Goal: Task Accomplishment & Management: Manage account settings

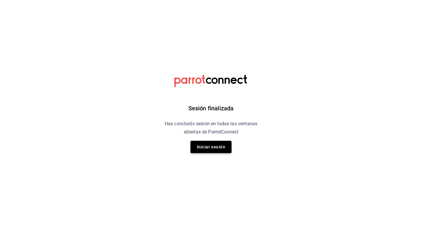
click at [222, 149] on button "Iniciar sesión" at bounding box center [210, 147] width 41 height 12
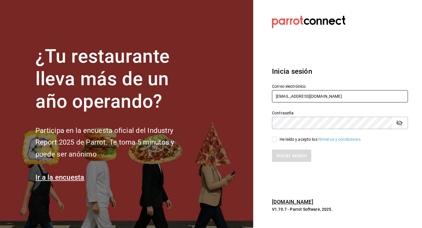
type input "[EMAIL_ADDRESS][DOMAIN_NAME]"
click at [278, 141] on span "He leído y acepto los Términos y condiciones." at bounding box center [319, 140] width 84 height 6
click at [277, 141] on input "He leído y acepto los Términos y condiciones." at bounding box center [274, 139] width 5 height 5
checkbox input "true"
click at [279, 154] on button "Iniciar sesión" at bounding box center [292, 156] width 40 height 12
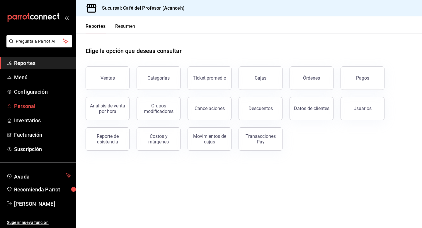
click at [30, 106] on span "Personal" at bounding box center [42, 106] width 57 height 8
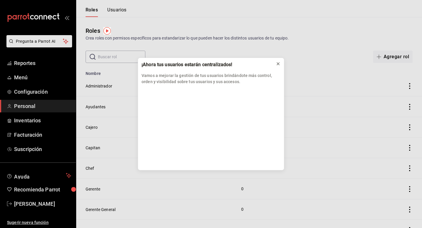
click at [278, 64] on icon at bounding box center [278, 64] width 5 height 5
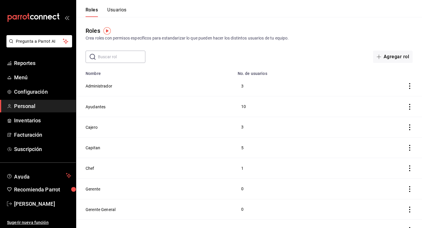
click at [119, 9] on button "Usuarios" at bounding box center [116, 12] width 19 height 10
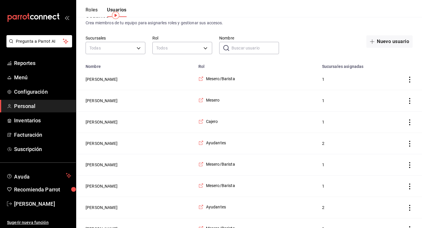
scroll to position [16, 0]
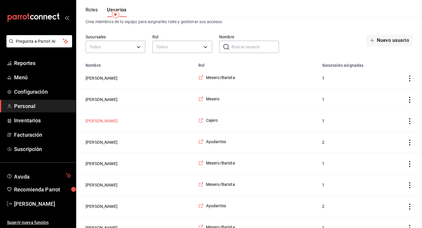
click at [101, 122] on button "[PERSON_NAME]" at bounding box center [102, 121] width 32 height 6
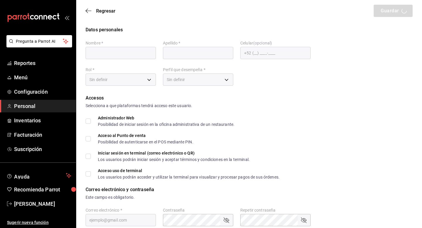
type input "Oyuki"
type input "[PERSON_NAME]"
checkbox input "true"
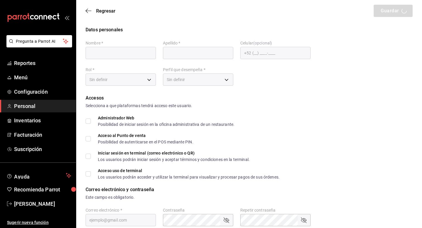
checkbox input "true"
type input "[EMAIL_ADDRESS][DOMAIN_NAME]"
type input "9454"
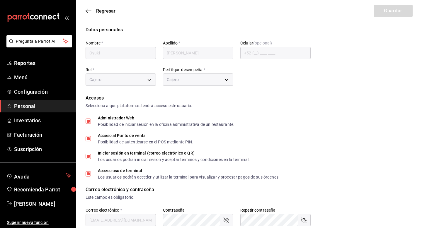
type input "62e7ac0a-9184-42bd-83e4-78eda529e67c"
type input "CASHIER"
checkbox input "true"
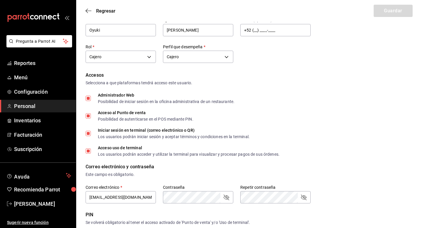
scroll to position [24, 0]
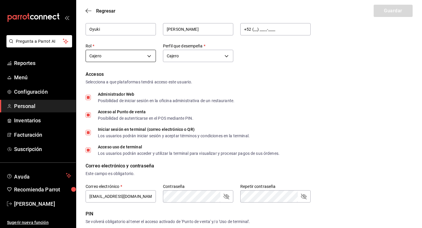
click at [148, 56] on body "Pregunta a Parrot AI Reportes Menú Configuración Personal Inventarios Facturaci…" at bounding box center [211, 190] width 422 height 428
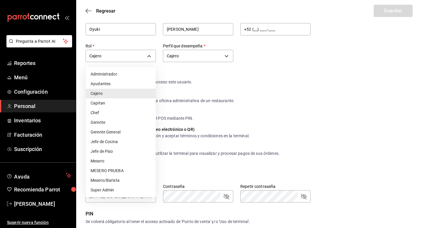
click at [148, 75] on li "Administrador" at bounding box center [121, 74] width 70 height 10
type input "ea53f1a3-98f3-43af-ad9e-7adcaf8a0599"
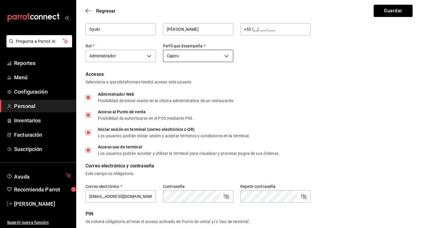
click at [201, 56] on body "Pregunta a Parrot AI Reportes Menú Configuración Personal Inventarios Facturaci…" at bounding box center [211, 190] width 422 height 428
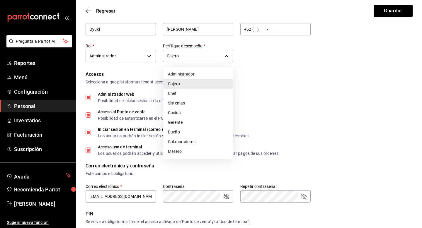
click at [200, 86] on li "Cajero" at bounding box center [198, 84] width 70 height 10
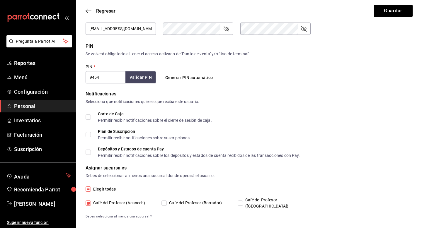
scroll to position [192, 0]
click at [87, 117] on input "Corte de Caja Permitir recibir notificaciones sobre el cierre de sesión de caja." at bounding box center [88, 116] width 5 height 5
checkbox input "true"
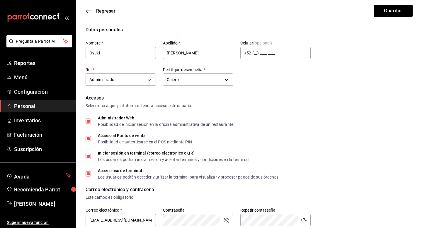
scroll to position [0, 0]
click at [387, 14] on button "Guardar" at bounding box center [393, 11] width 39 height 12
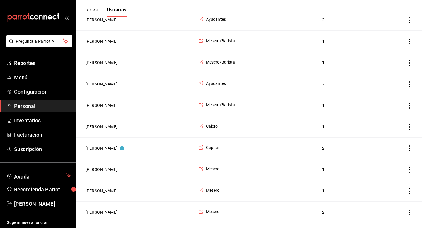
scroll to position [141, 0]
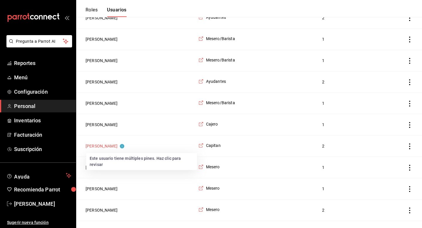
click at [98, 145] on button "[PERSON_NAME]" at bounding box center [105, 146] width 39 height 6
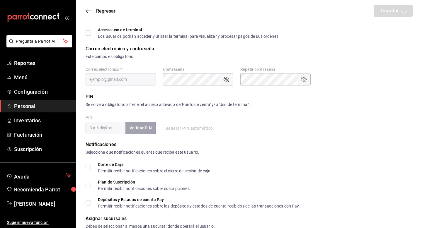
type input "Yeray"
type input "[PERSON_NAME]"
checkbox input "true"
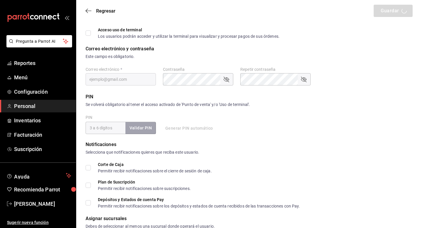
checkbox input "true"
type input "[EMAIL_ADDRESS][DOMAIN_NAME]"
type input "74140"
checkbox input "true"
type input "91e438e9-b0da-4763-a122-36a59e2edcd7"
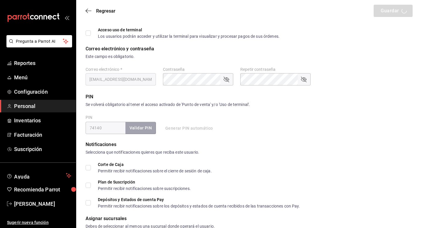
type input "WAITER"
checkbox input "true"
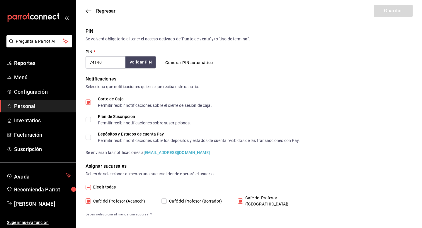
scroll to position [233, 0]
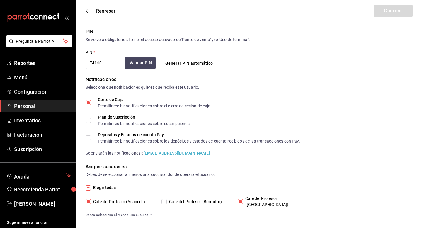
click at [90, 199] on input "Café del Profesor (Acanceh)" at bounding box center [88, 201] width 5 height 5
checkbox input "false"
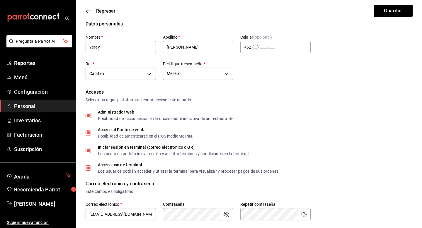
scroll to position [31, 0]
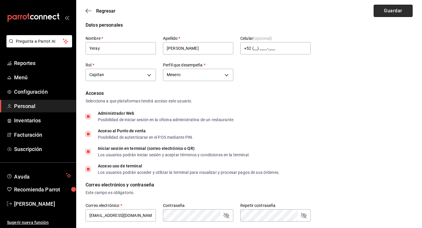
click at [385, 10] on button "Guardar" at bounding box center [393, 11] width 39 height 12
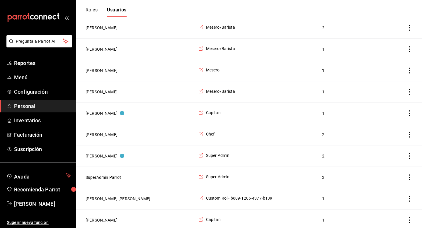
scroll to position [838, 0]
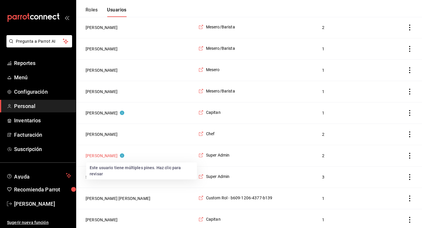
click at [120, 156] on circle "Este usuario tiene múltiples pines. Haz clic para revisar" at bounding box center [122, 156] width 4 height 4
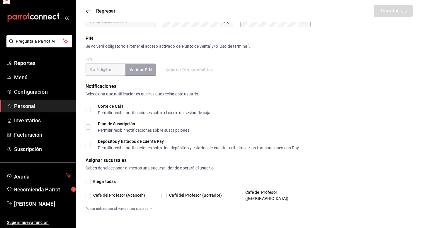
scroll to position [193, 0]
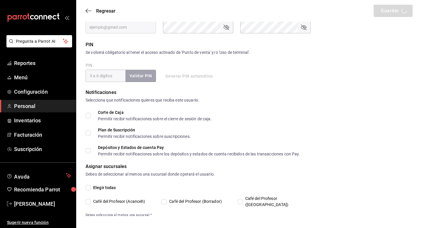
type input "[PERSON_NAME]"
checkbox input "true"
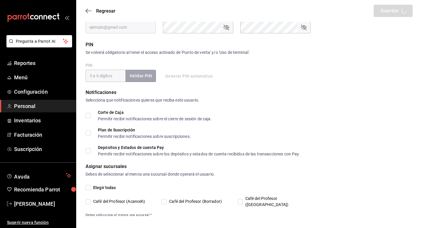
checkbox input "true"
type input "[EMAIL_ADDRESS][DOMAIN_NAME]"
type input "4352"
checkbox input "true"
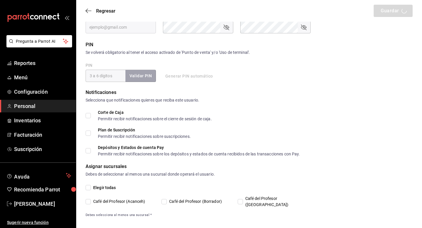
checkbox input "true"
type input "2aa0bebf-de37-4608-80c0-efc88eae4c1e"
type input "UNDEFINED"
checkbox input "true"
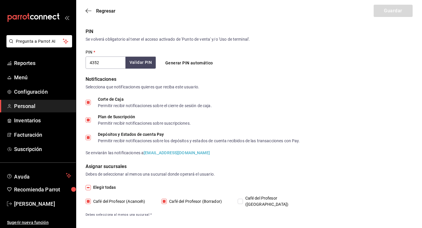
scroll to position [233, 0]
click at [241, 200] on input "Café del Profesor ([GEOGRAPHIC_DATA])" at bounding box center [240, 201] width 5 height 5
checkbox input "true"
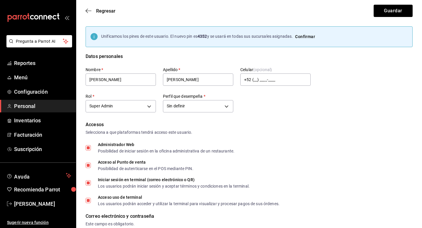
scroll to position [0, 0]
click at [309, 36] on button "Confirmar" at bounding box center [305, 36] width 25 height 11
checkbox input "false"
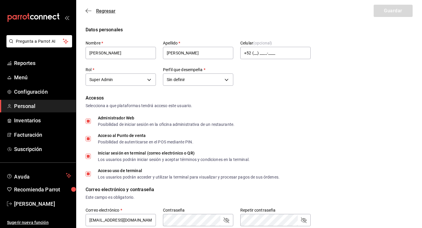
click at [97, 12] on span "Regresar" at bounding box center [105, 11] width 19 height 6
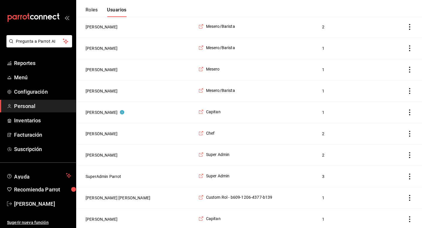
scroll to position [835, 0]
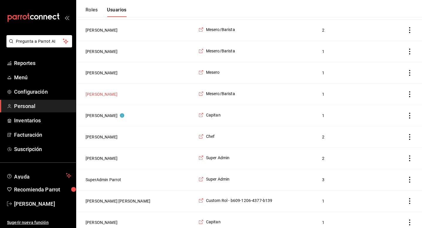
click at [109, 92] on button "[PERSON_NAME]" at bounding box center [102, 94] width 32 height 6
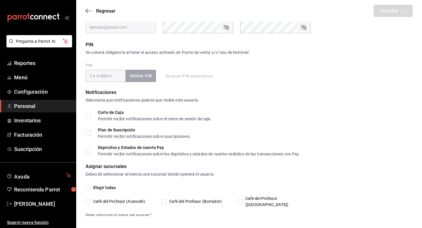
type input "[PERSON_NAME]"
checkbox input "true"
type input "[EMAIL_ADDRESS][DOMAIN_NAME]"
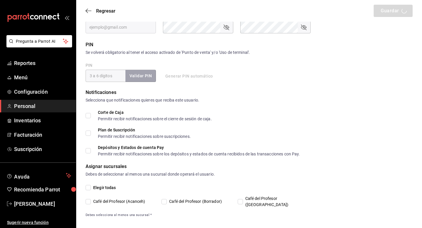
type input "1710"
type input "[PHONE_NUMBER]"
type input "f9c50c35-7d82-4388-8076-8e4bcaa1ebe8"
type input "STAFF"
checkbox input "true"
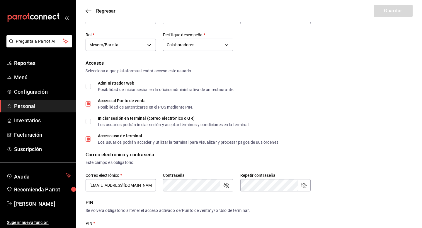
scroll to position [39, 0]
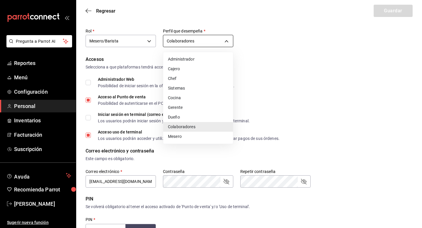
click at [223, 42] on body "Pregunta a Parrot AI Reportes Menú Configuración Personal Inventarios Facturaci…" at bounding box center [211, 175] width 422 height 428
click at [273, 47] on div at bounding box center [211, 114] width 422 height 228
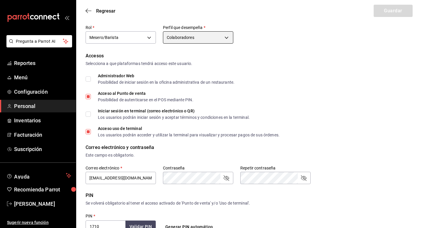
scroll to position [54, 0]
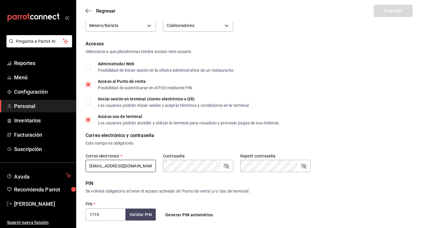
drag, startPoint x: 146, startPoint y: 163, endPoint x: 135, endPoint y: 170, distance: 13.6
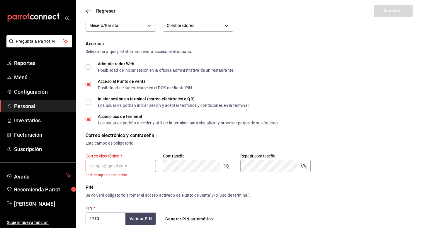
type input "[EMAIL_ADDRESS][DOMAIN_NAME]"
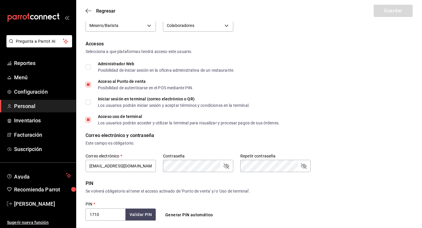
click at [204, 133] on div "Correo electrónico y contraseña" at bounding box center [249, 135] width 327 height 7
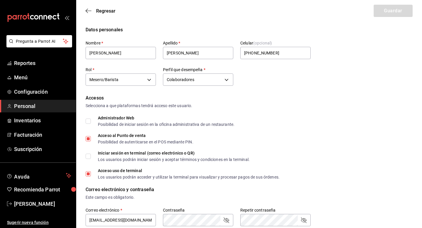
scroll to position [0, 0]
click at [88, 10] on icon "button" at bounding box center [89, 10] width 6 height 5
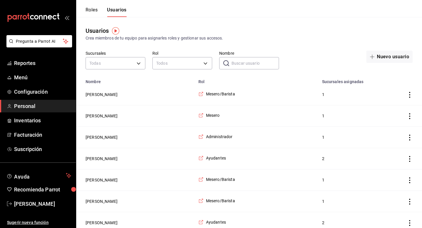
click at [87, 9] on button "Roles" at bounding box center [92, 12] width 12 height 10
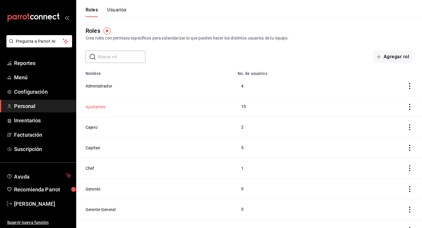
click at [102, 108] on button "Ayudantes" at bounding box center [96, 107] width 20 height 6
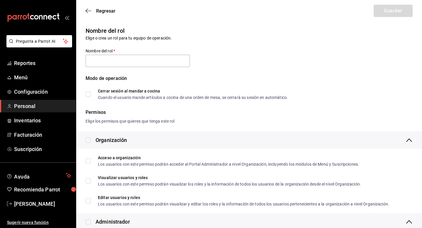
type input "Ayudantes"
click at [88, 11] on icon "button" at bounding box center [89, 10] width 6 height 5
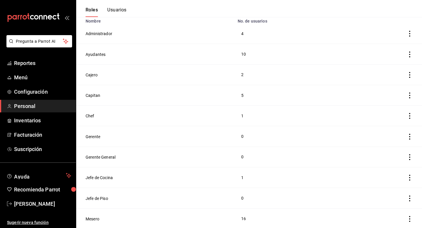
scroll to position [55, 0]
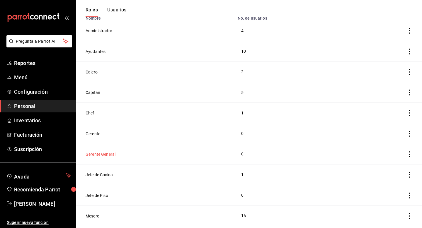
click at [102, 156] on button "Gerente General" at bounding box center [101, 155] width 30 height 6
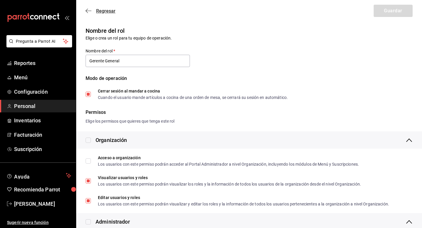
click at [92, 9] on span "Regresar" at bounding box center [101, 11] width 30 height 6
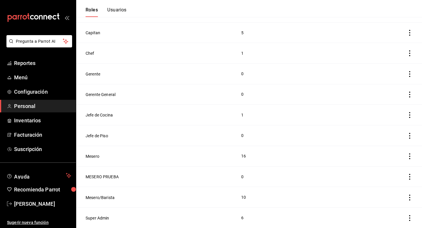
scroll to position [115, 0]
click at [104, 218] on button "Super Admin" at bounding box center [98, 218] width 24 height 6
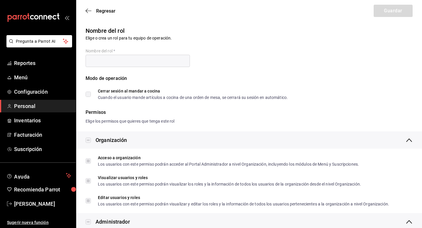
type input "Super Admin"
click at [89, 14] on div "Regresar Guardar" at bounding box center [249, 11] width 346 height 22
click at [89, 10] on icon "button" at bounding box center [89, 10] width 6 height 5
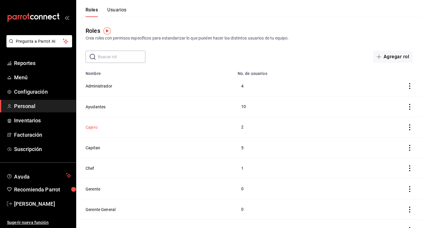
click at [96, 128] on button "Cajero" at bounding box center [92, 128] width 12 height 6
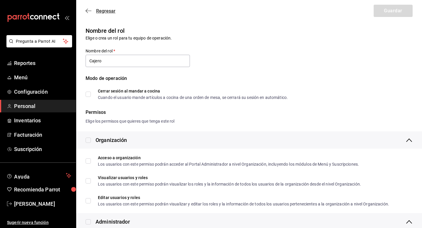
click at [89, 10] on icon "button" at bounding box center [89, 10] width 6 height 5
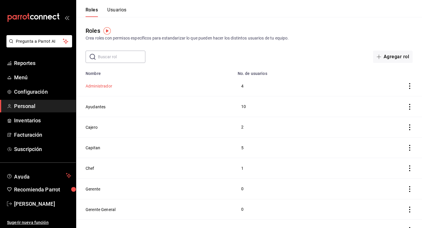
click at [106, 88] on button "Administrador" at bounding box center [99, 86] width 27 height 6
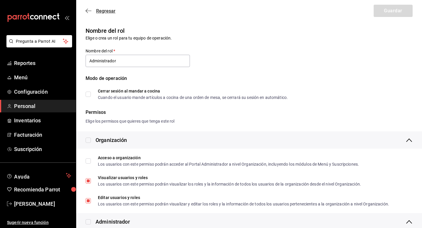
click at [90, 13] on icon "button" at bounding box center [89, 10] width 6 height 5
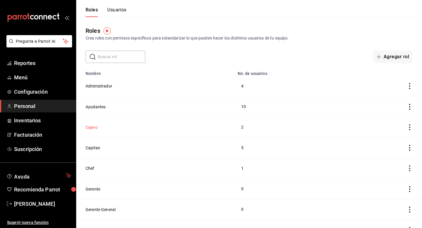
click at [95, 127] on button "Cajero" at bounding box center [92, 128] width 12 height 6
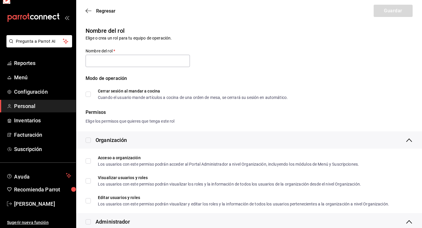
type input "Cajero"
checkbox input "true"
click at [89, 12] on icon "button" at bounding box center [89, 10] width 6 height 5
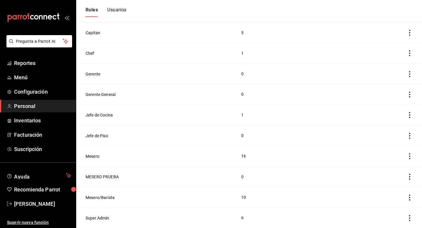
scroll to position [115, 0]
click at [97, 154] on button "Mesero" at bounding box center [93, 157] width 14 height 6
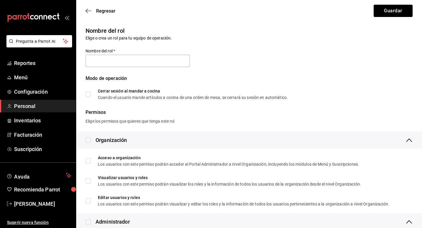
type input "Mesero"
checkbox input "true"
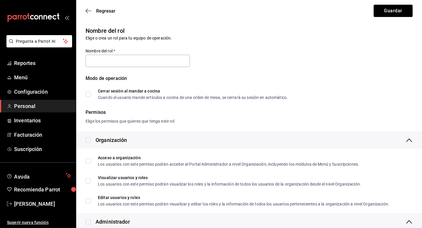
checkbox input "true"
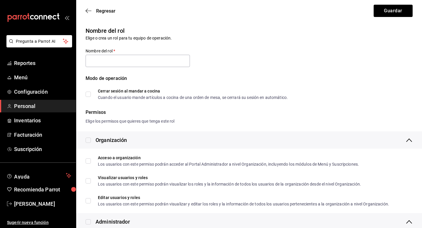
checkbox input "true"
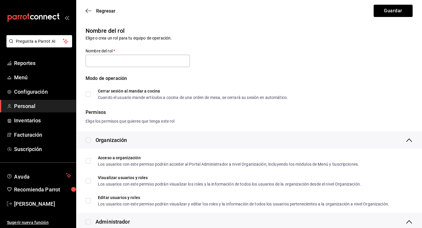
checkbox input "true"
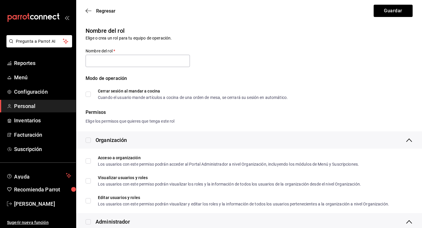
checkbox input "true"
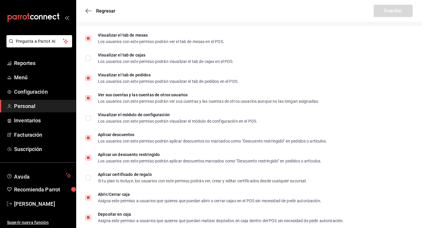
scroll to position [593, 0]
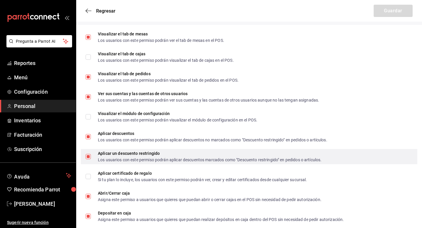
click at [96, 157] on span "Aplicar un descuento restringido Los usuarios con este permiso podrán aplicar d…" at bounding box center [206, 157] width 231 height 11
click at [91, 157] on input "Aplicar un descuento restringido Los usuarios con este permiso podrán aplicar d…" at bounding box center [88, 156] width 5 height 5
checkbox input "false"
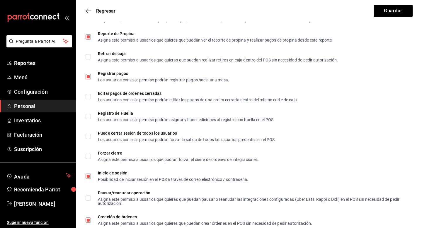
scroll to position [792, 0]
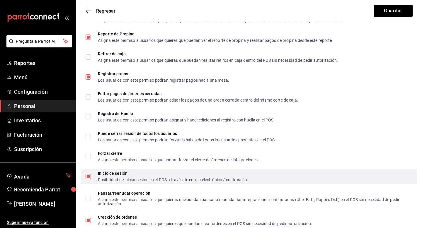
click at [175, 178] on div "Posibilidad de iniciar sesión en el POS a través de correo electrónico / contra…" at bounding box center [173, 180] width 150 height 4
click at [91, 178] on input "Inicio de sesión Posibilidad de iniciar sesión en el POS a través de correo ele…" at bounding box center [88, 176] width 5 height 5
checkbox input "false"
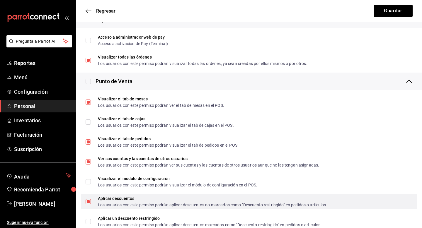
scroll to position [526, 0]
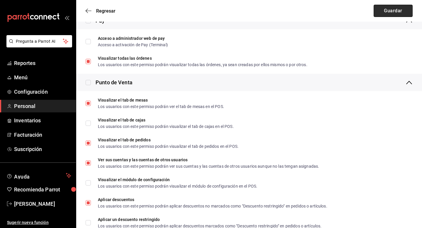
click at [399, 10] on button "Guardar" at bounding box center [393, 11] width 39 height 12
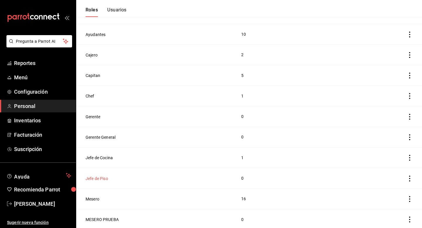
scroll to position [67, 0]
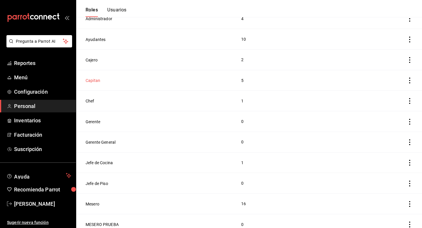
click at [98, 80] on button "Capitan" at bounding box center [93, 81] width 15 height 6
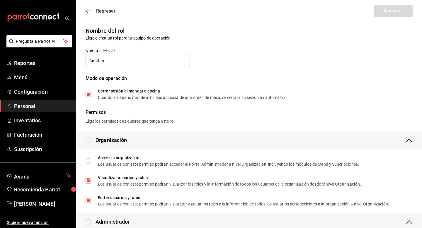
click at [92, 10] on span "Regresar" at bounding box center [101, 11] width 30 height 6
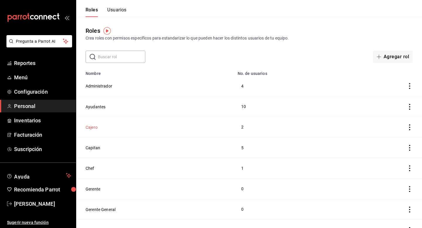
click at [87, 127] on button "Cajero" at bounding box center [92, 128] width 12 height 6
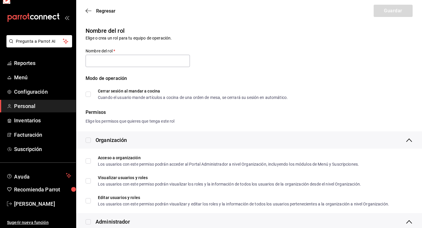
type input "Cajero"
checkbox input "true"
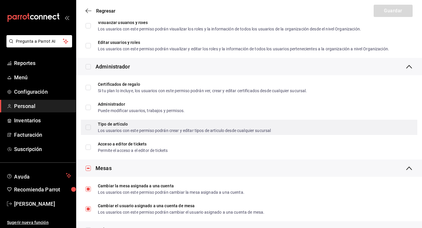
scroll to position [158, 0]
